Goal: Transaction & Acquisition: Purchase product/service

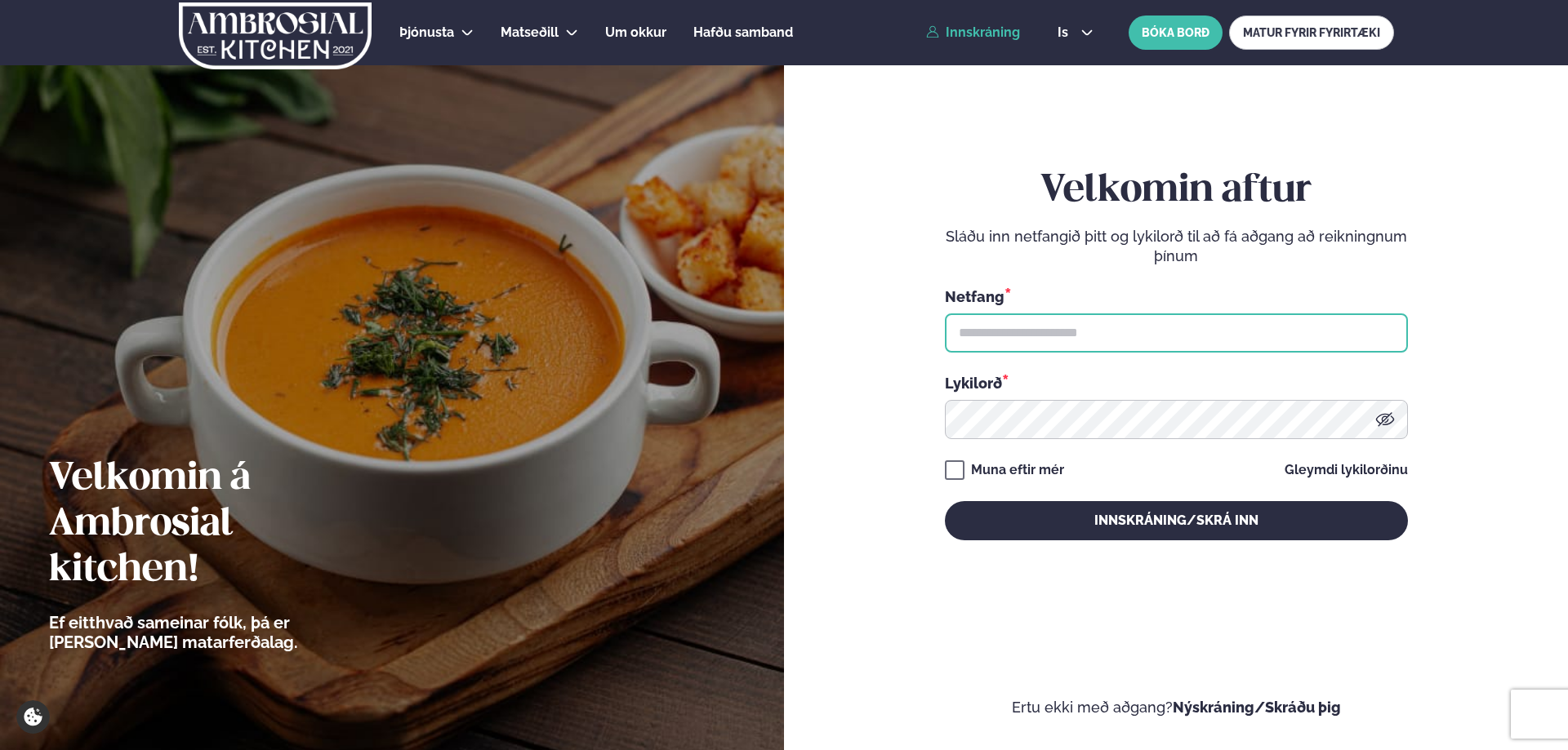
click at [1002, 323] on input "text" at bounding box center [1176, 332] width 463 height 39
type input "**********"
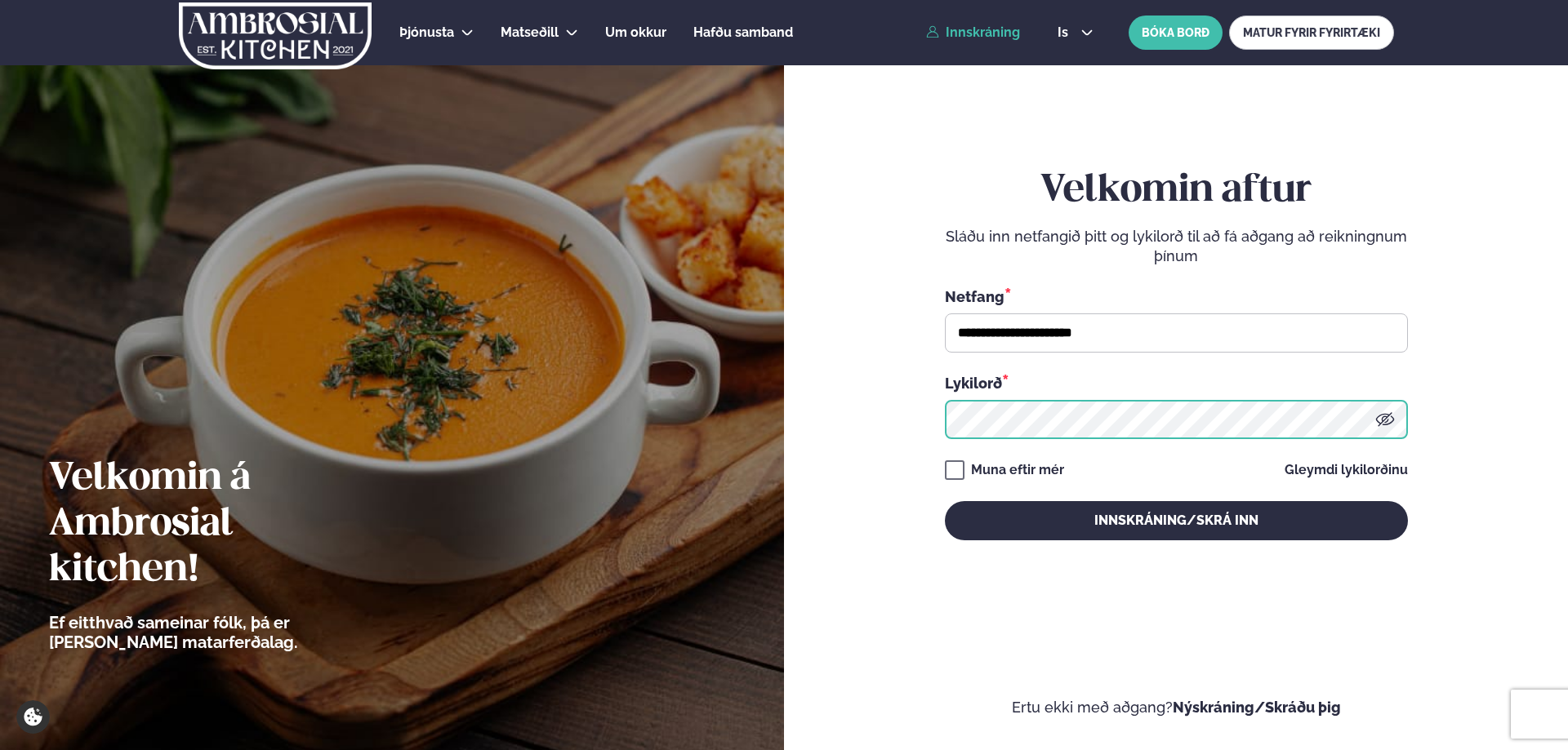
click at [945, 502] on button "Innskráning/Skrá inn" at bounding box center [1176, 521] width 463 height 39
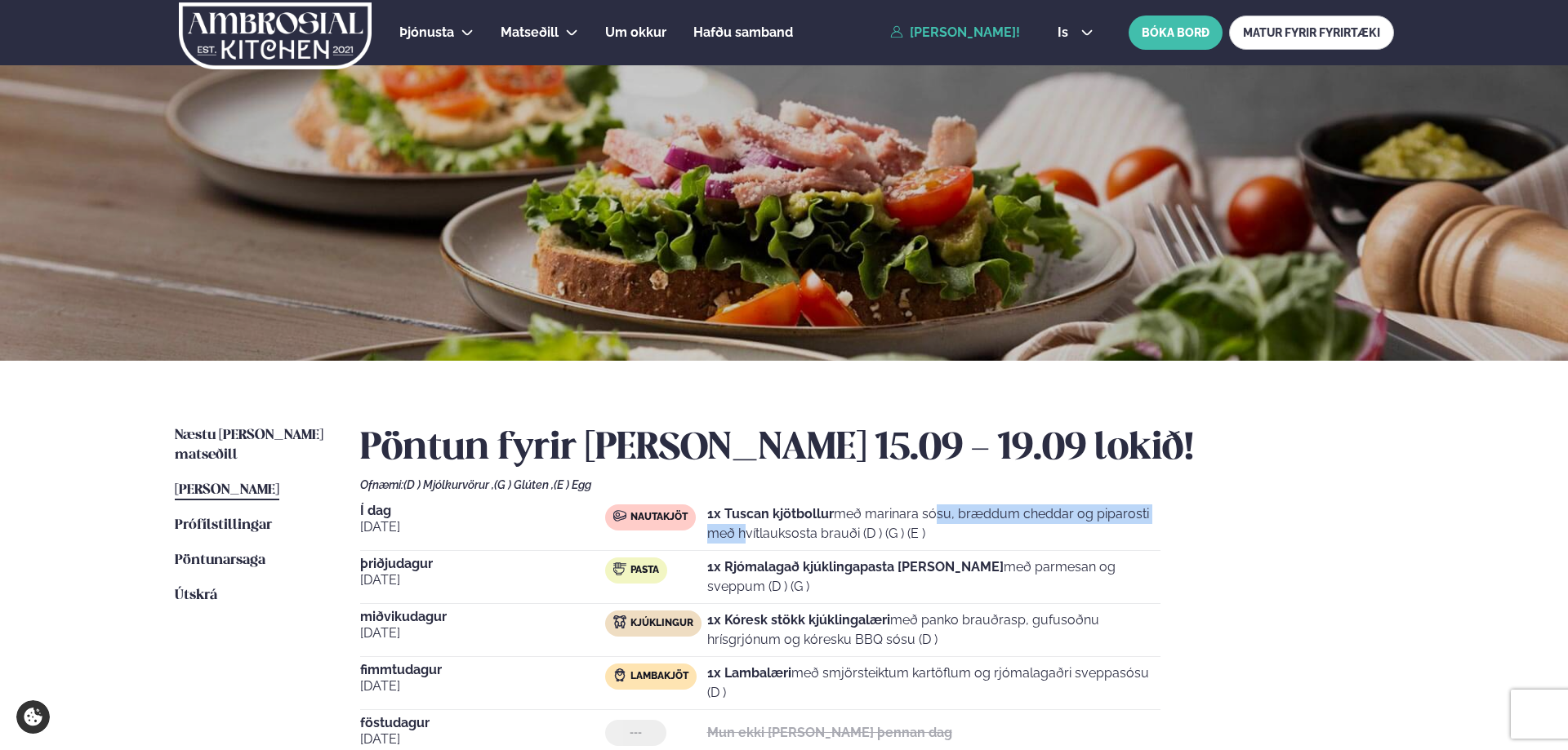
drag, startPoint x: 868, startPoint y: 512, endPoint x: 1114, endPoint y: 508, distance: 246.0
click at [1110, 508] on p "1x Tuscan kjötbollur með marinara sósu, bræddum cheddar og piparosti með hvítla…" at bounding box center [934, 524] width 453 height 39
click at [1114, 508] on p "1x Tuscan kjötbollur með marinara sósu, bræddum cheddar og piparosti með hvítla…" at bounding box center [934, 524] width 453 height 39
drag, startPoint x: 800, startPoint y: 539, endPoint x: 917, endPoint y: 538, distance: 117.0
click at [913, 538] on p "1x Tuscan kjötbollur með marinara sósu, bræddum cheddar og piparosti með hvítla…" at bounding box center [934, 524] width 453 height 39
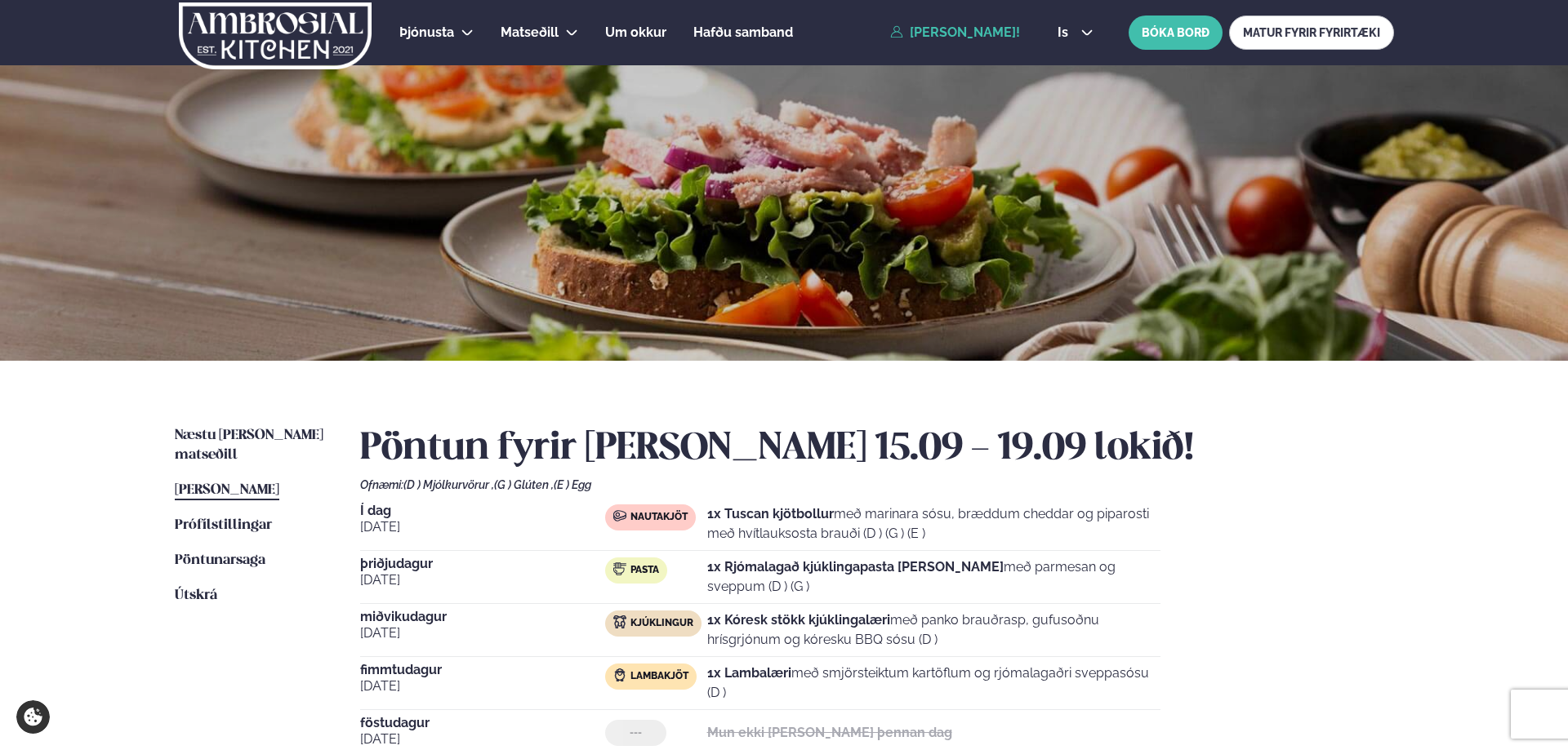
click at [917, 538] on p "1x Tuscan kjötbollur með marinara sósu, bræddum cheddar og piparosti með hvítla…" at bounding box center [934, 524] width 453 height 39
